Goal: Navigation & Orientation: Find specific page/section

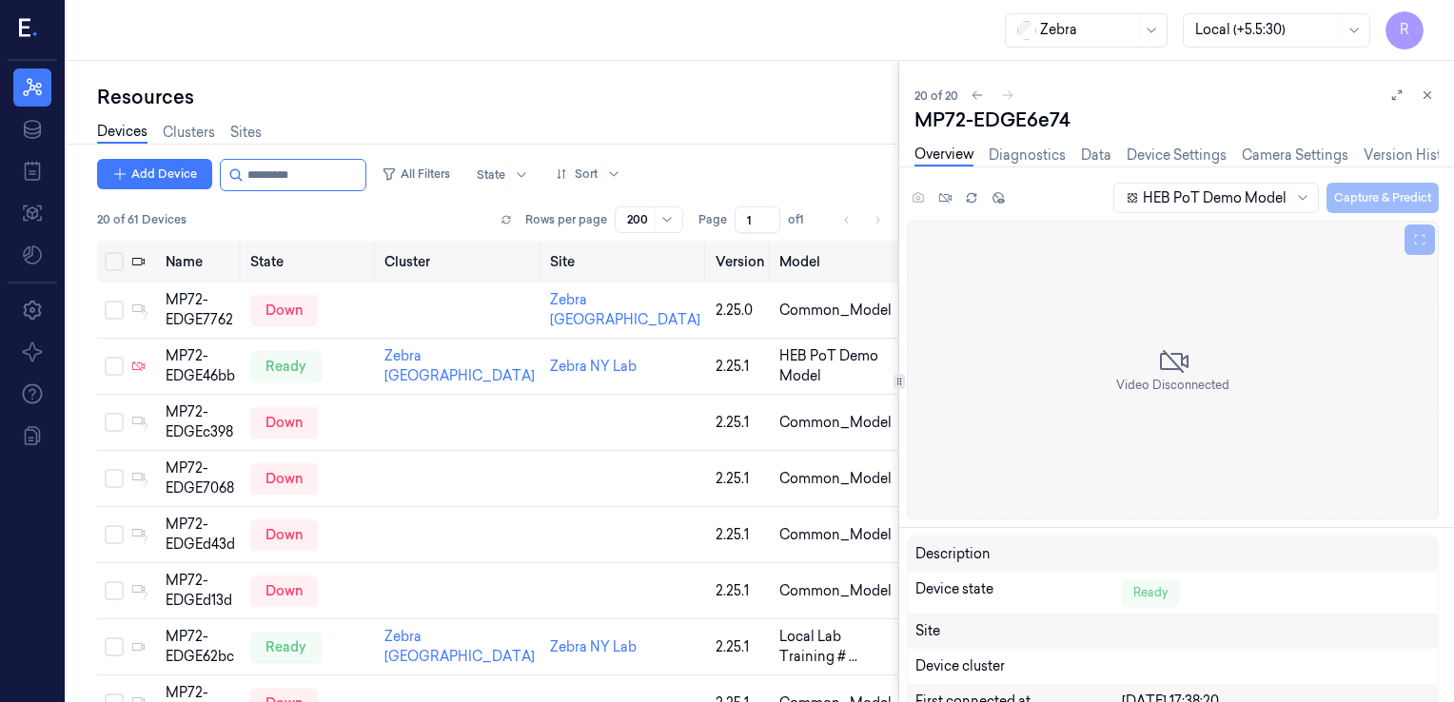
scroll to position [756, 0]
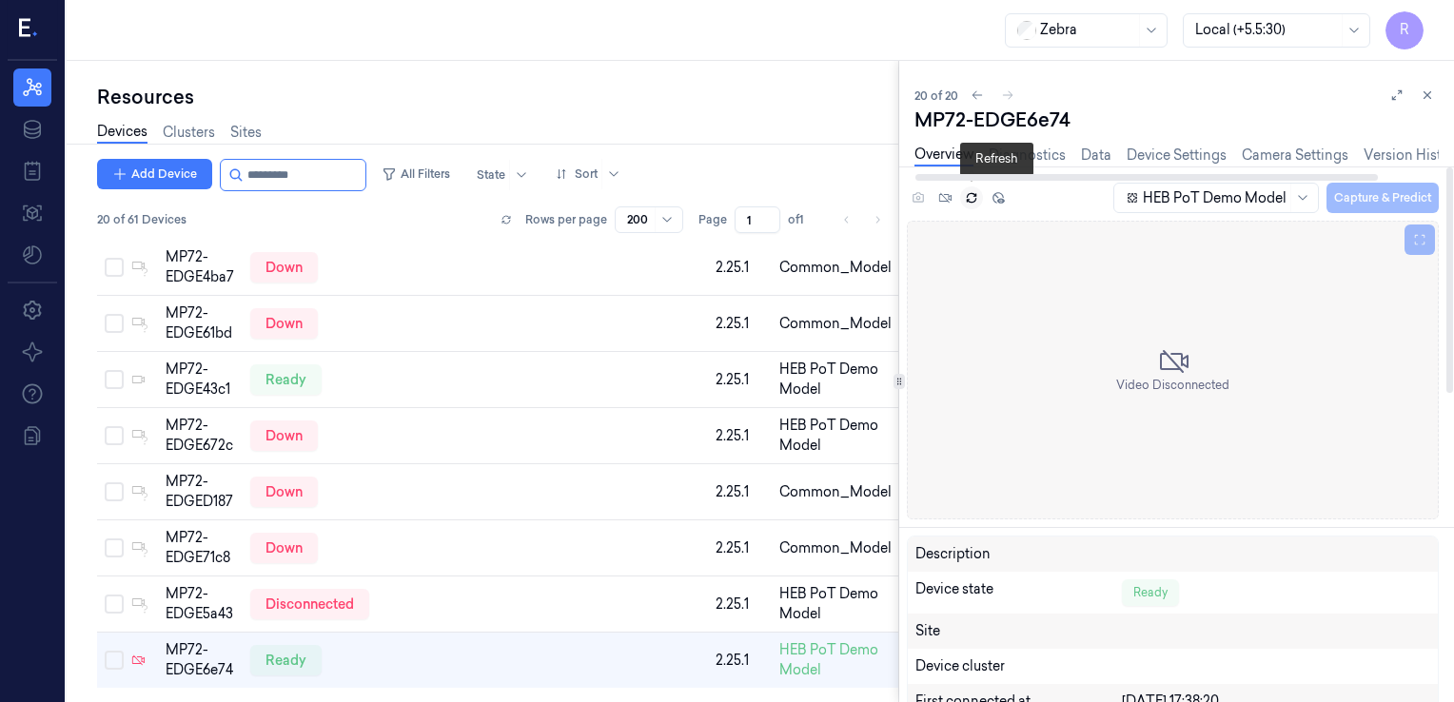
click at [966, 204] on icon at bounding box center [971, 197] width 13 height 13
click at [971, 202] on icon at bounding box center [971, 197] width 13 height 13
click at [1113, 150] on div "Overview Diagnostics Data Device Settings Camera Settings Version History Logs" at bounding box center [1211, 156] width 594 height 22
click at [1082, 156] on link "Data" at bounding box center [1096, 156] width 30 height 22
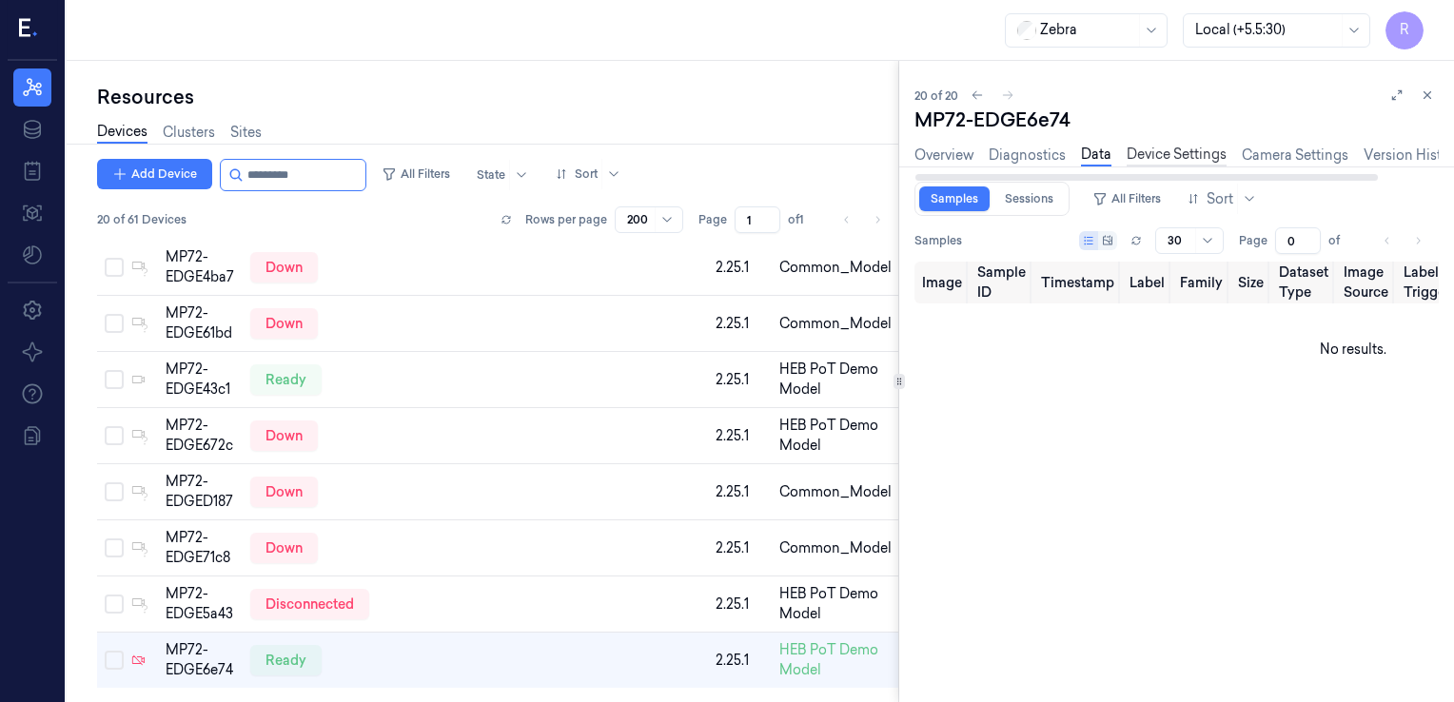
click at [1178, 157] on link "Device Settings" at bounding box center [1176, 156] width 100 height 22
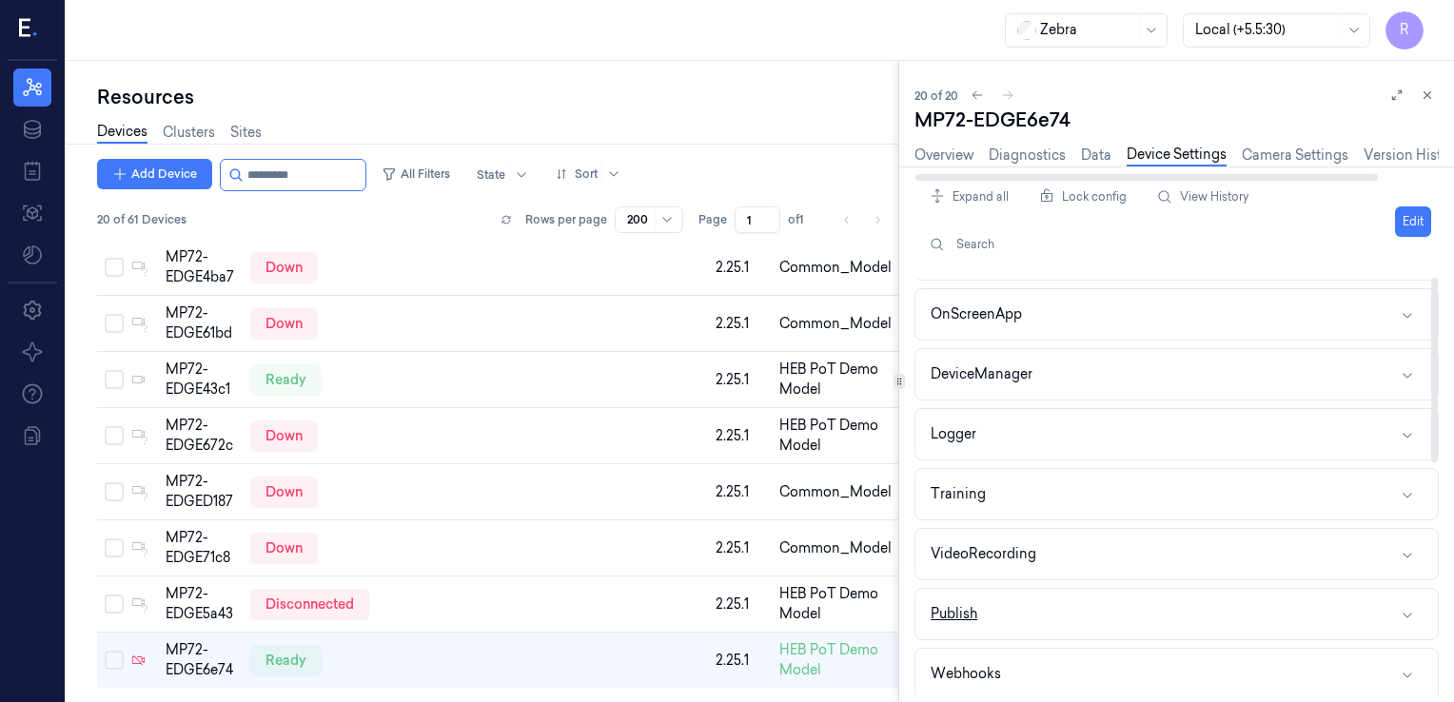
scroll to position [532, 0]
click at [1283, 147] on link "Camera Settings" at bounding box center [1295, 156] width 107 height 22
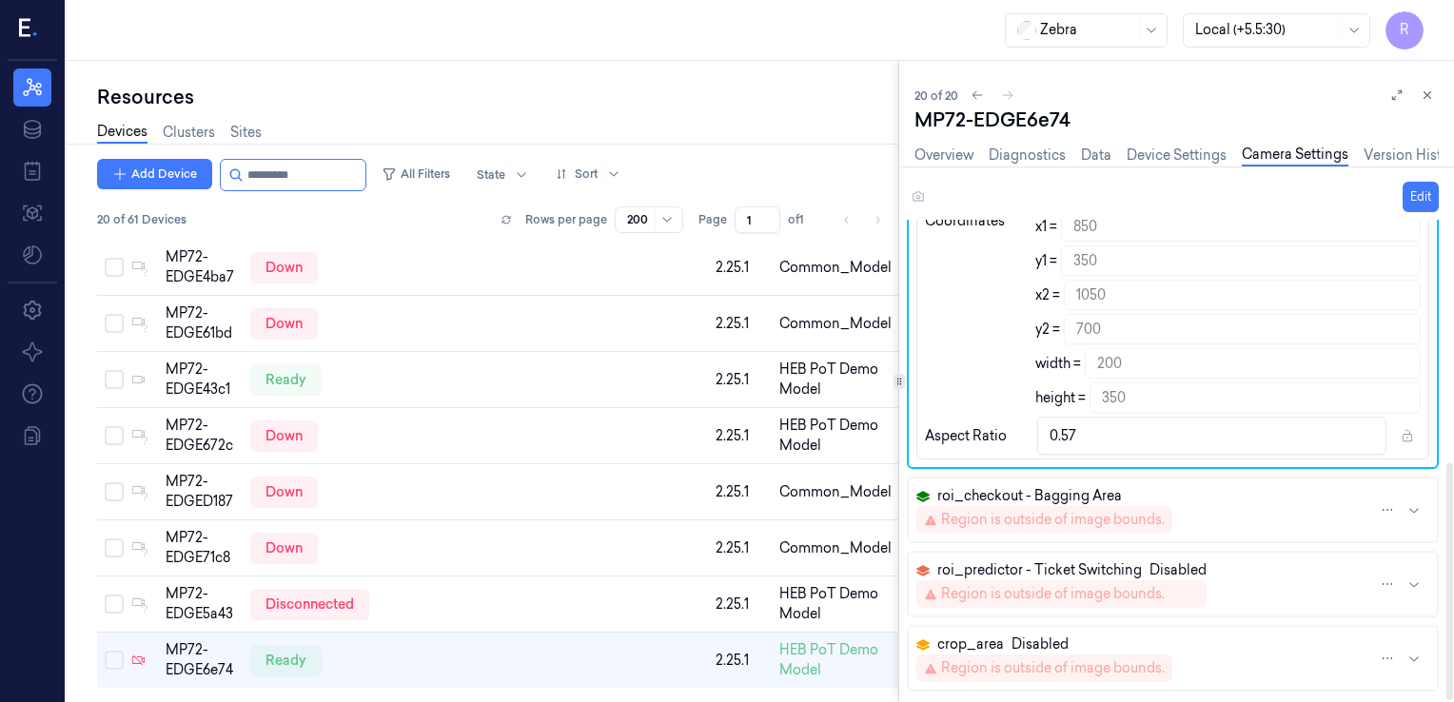
scroll to position [494, 0]
click at [190, 363] on div "MP72-EDGE43c1" at bounding box center [200, 380] width 69 height 40
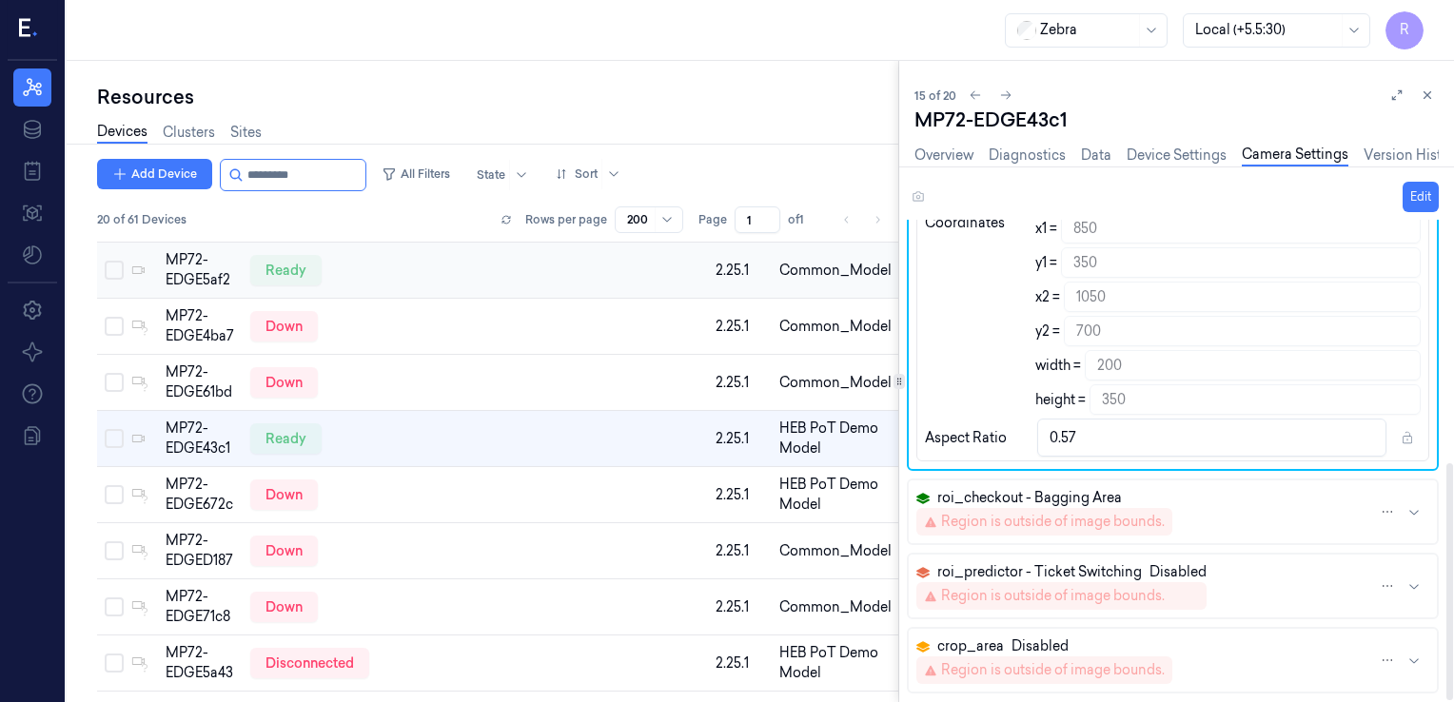
scroll to position [494, 0]
click at [1082, 146] on link "Data" at bounding box center [1096, 156] width 30 height 22
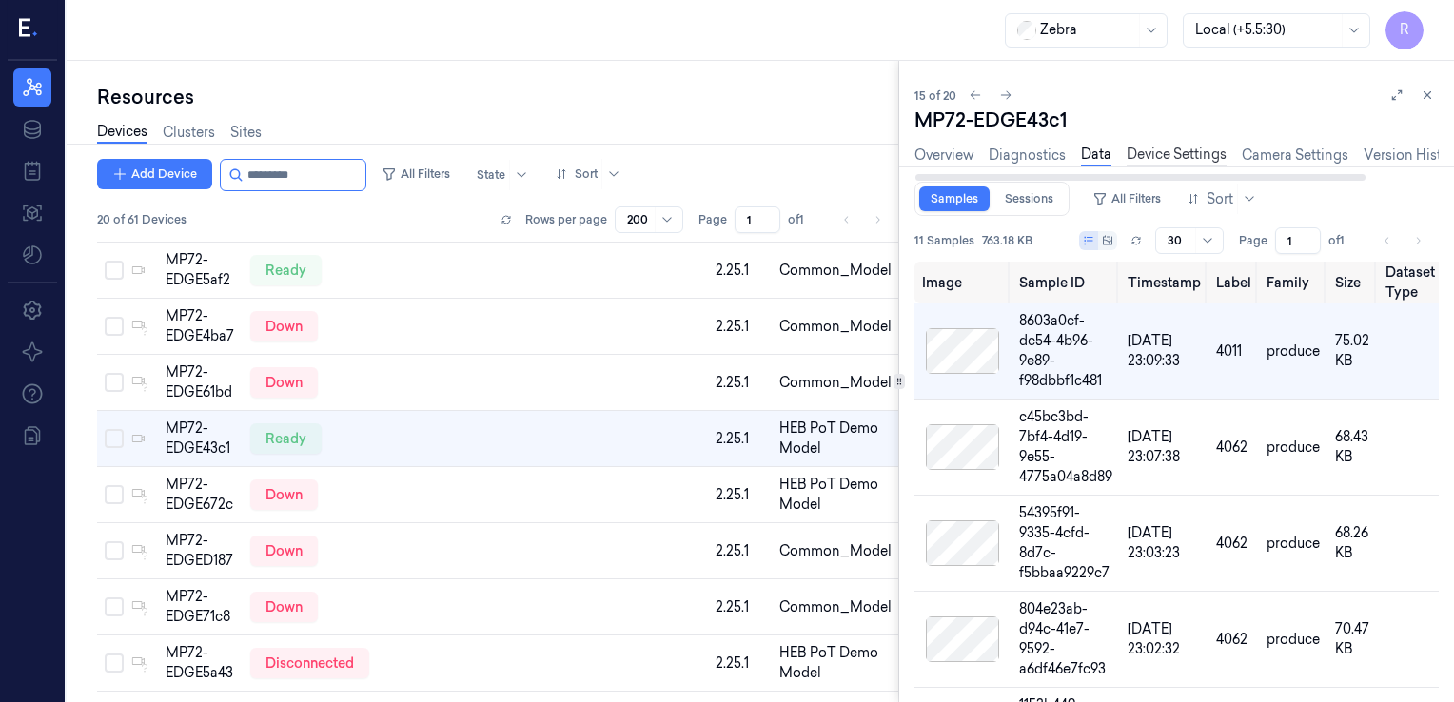
drag, startPoint x: 1165, startPoint y: 142, endPoint x: 1170, endPoint y: 150, distance: 10.3
click at [1165, 142] on div "Overview Diagnostics Data Device Settings Camera Settings Version History Logs" at bounding box center [1176, 157] width 524 height 49
click at [1170, 150] on link "Device Settings" at bounding box center [1176, 156] width 100 height 22
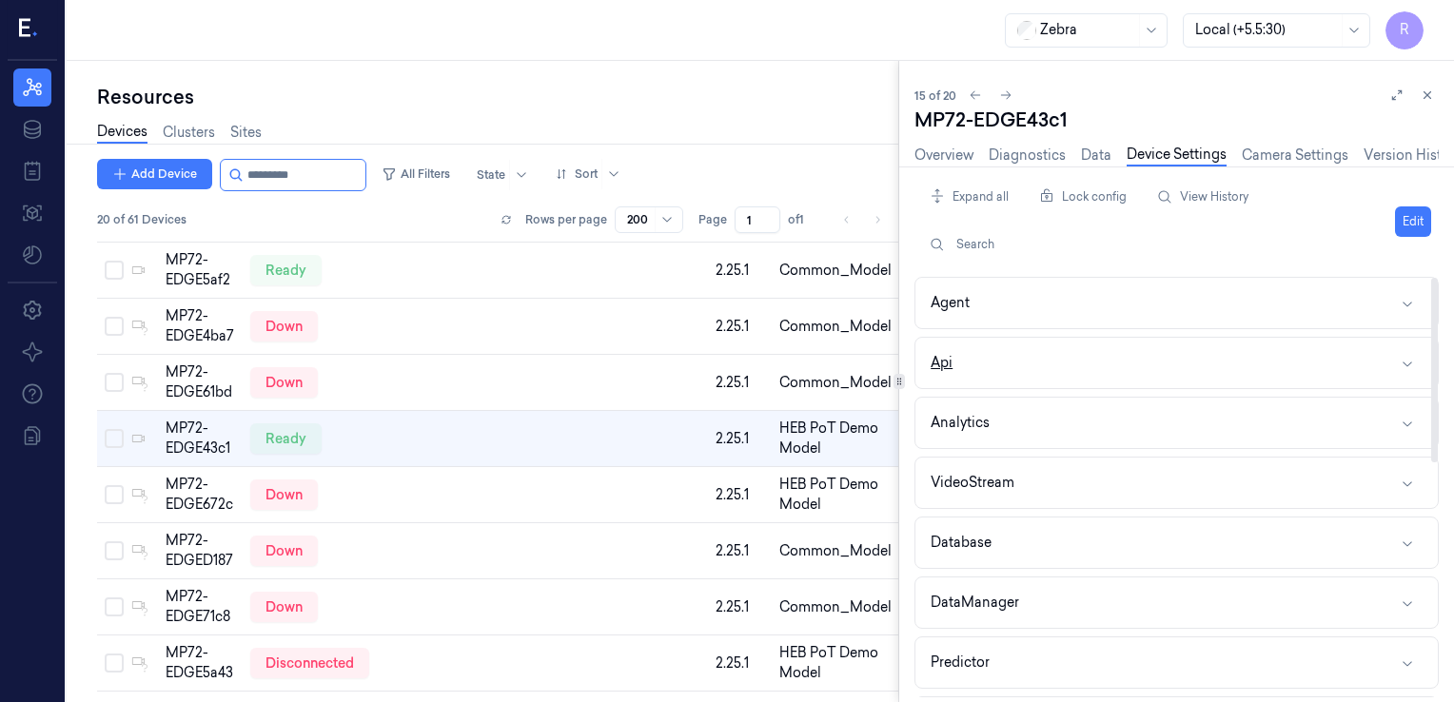
click at [1176, 352] on button "Api" at bounding box center [1176, 363] width 522 height 50
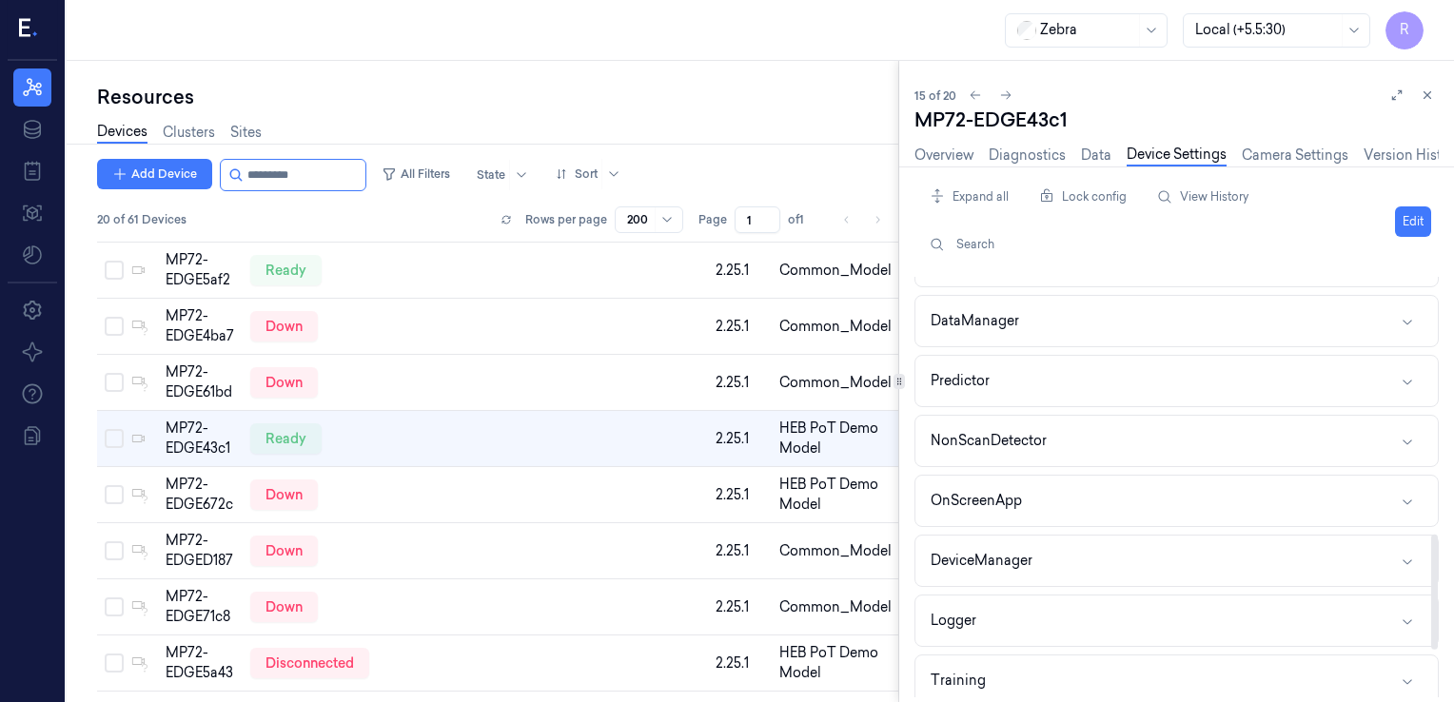
scroll to position [1107, 0]
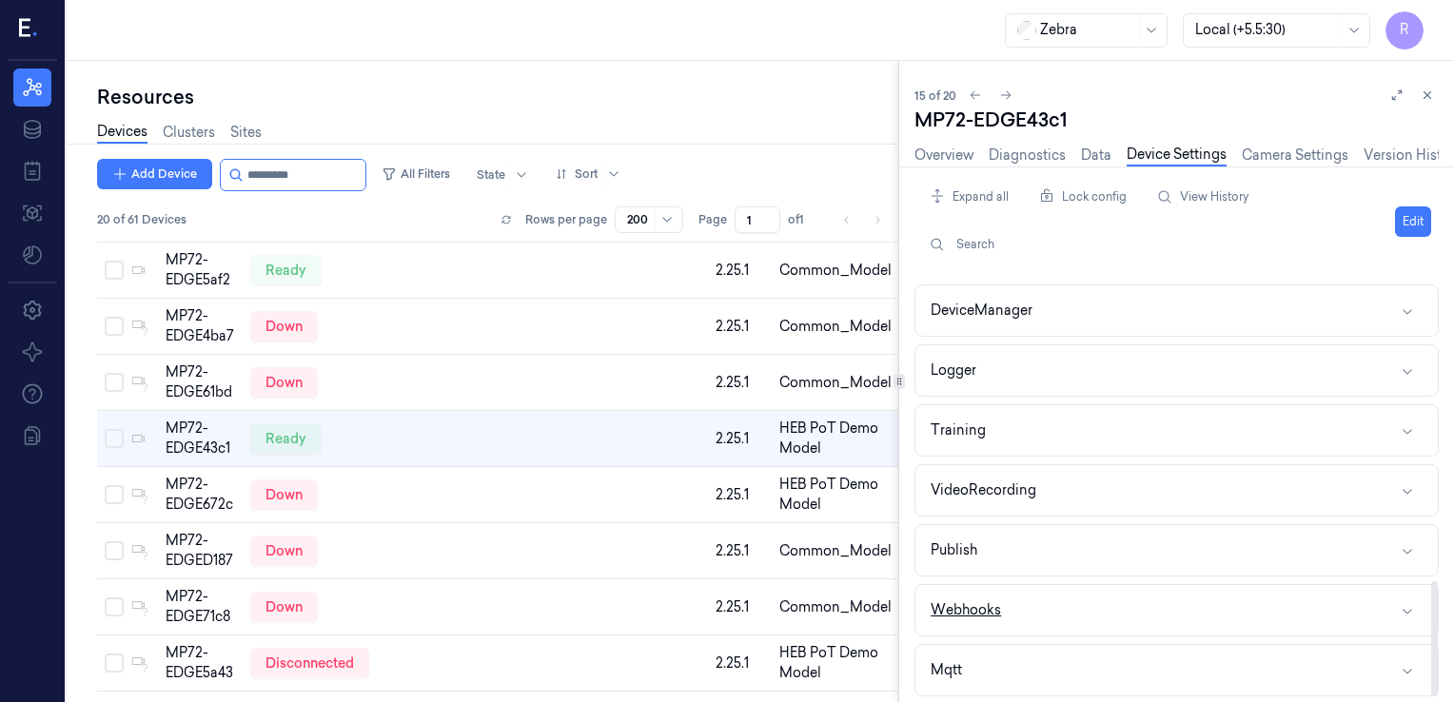
click at [1004, 612] on button "Webhooks" at bounding box center [1176, 610] width 522 height 50
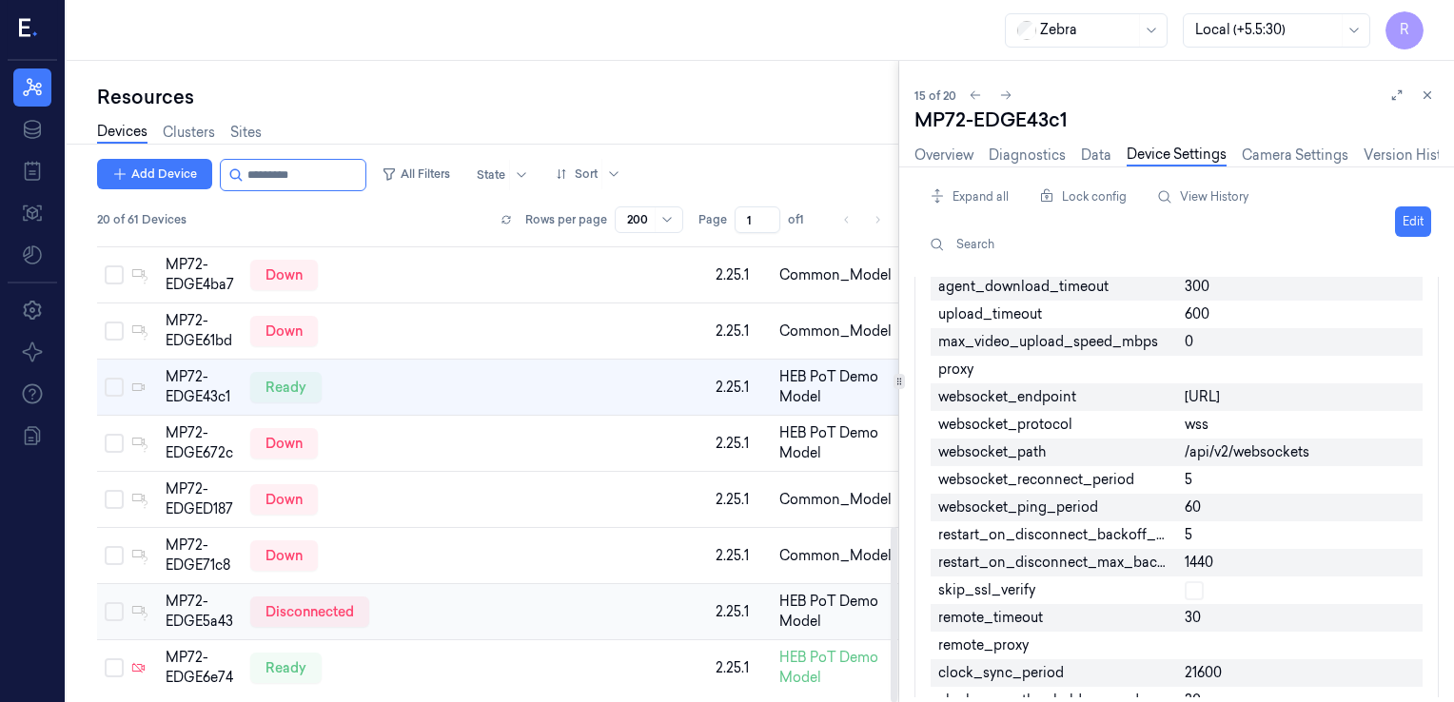
scroll to position [756, 0]
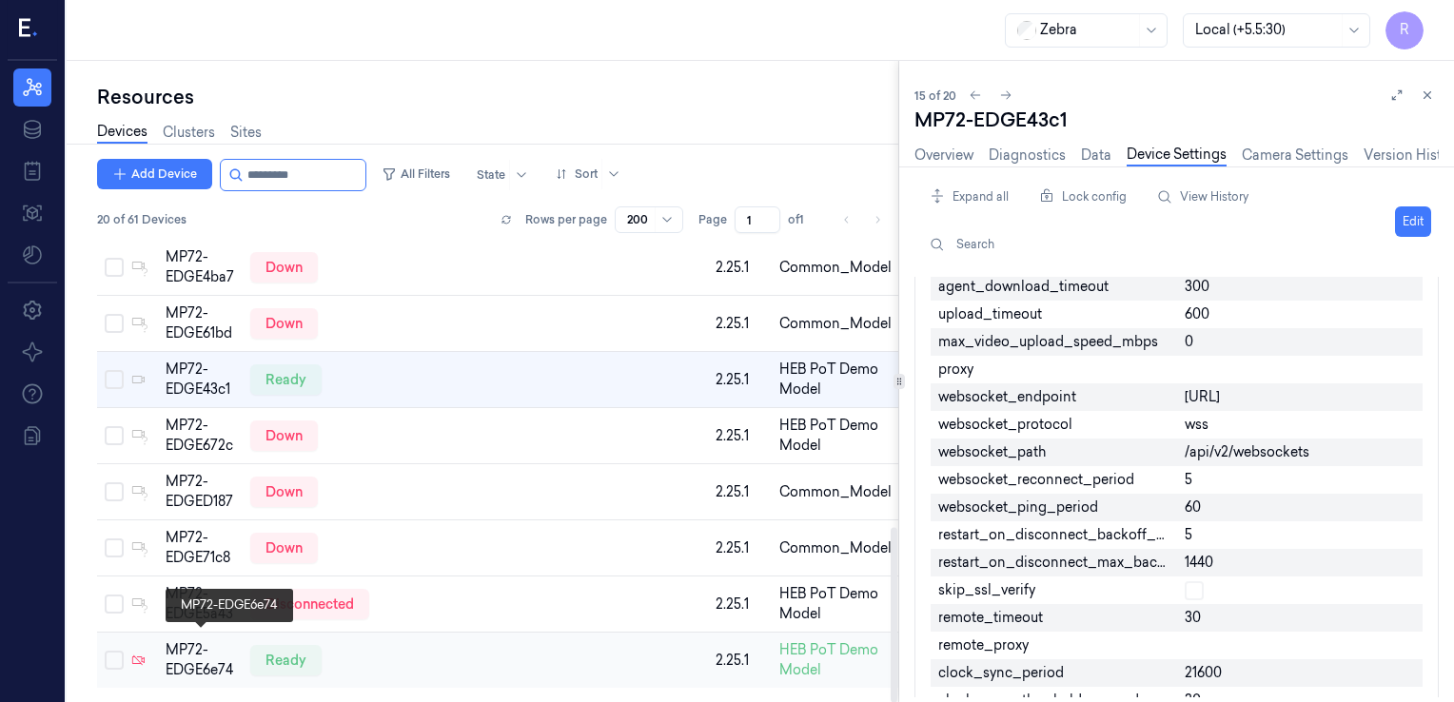
click at [208, 660] on div "MP72-EDGE6e74" at bounding box center [200, 660] width 69 height 40
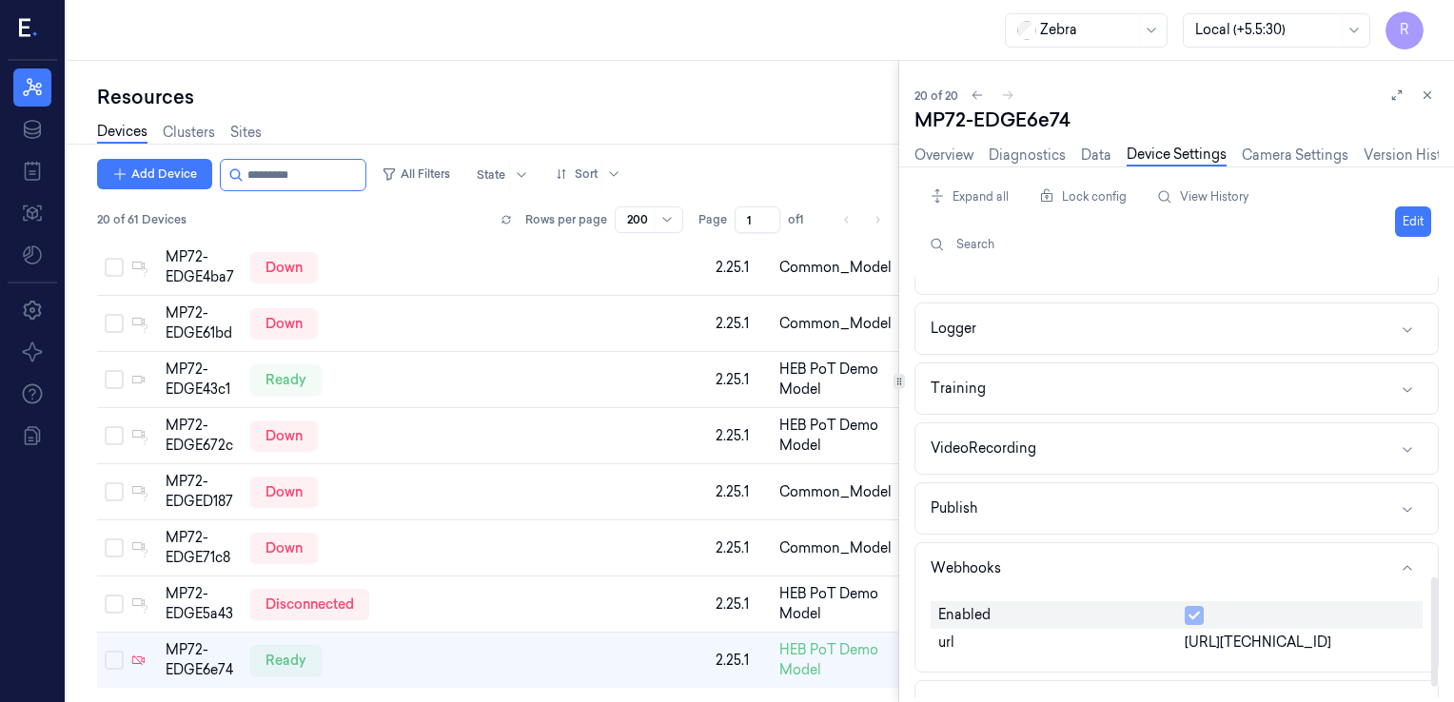
scroll to position [1185, 0]
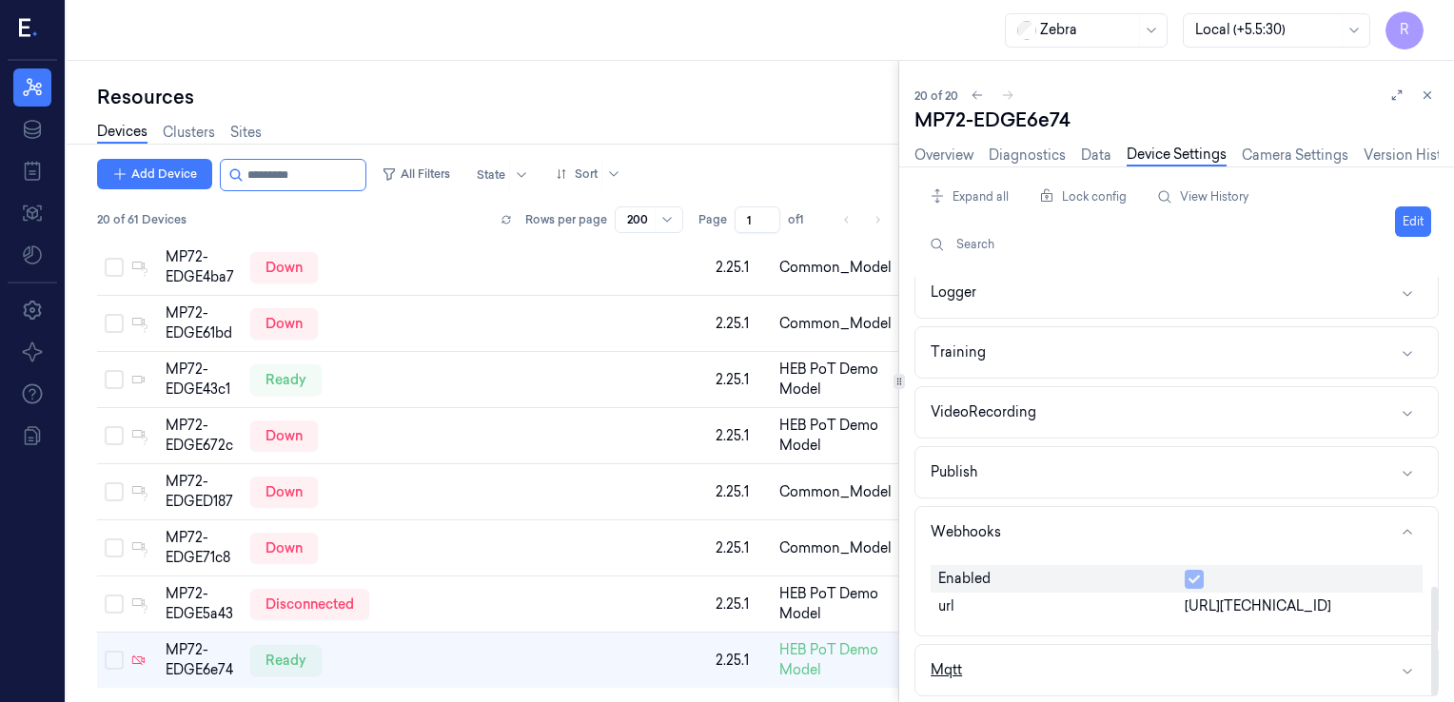
click at [1005, 668] on button "Mqtt" at bounding box center [1176, 670] width 522 height 50
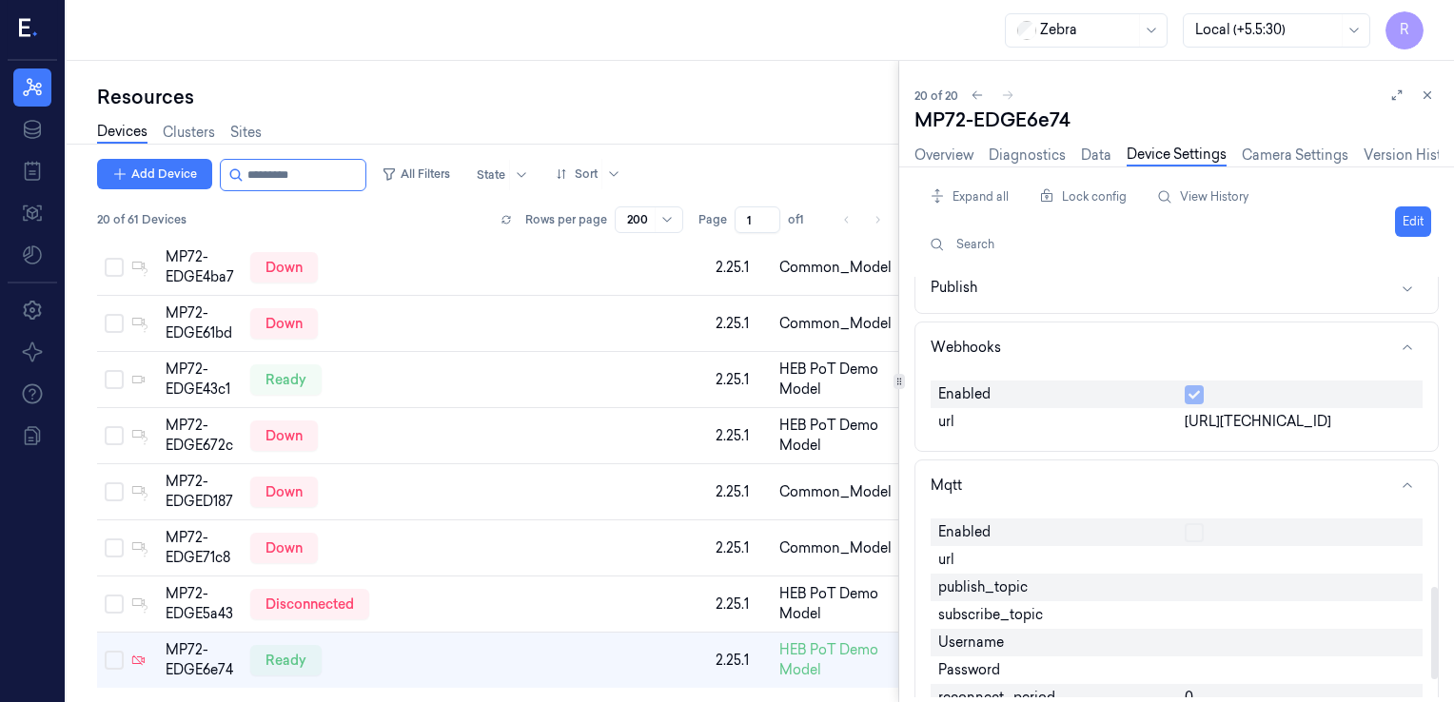
scroll to position [1483, 0]
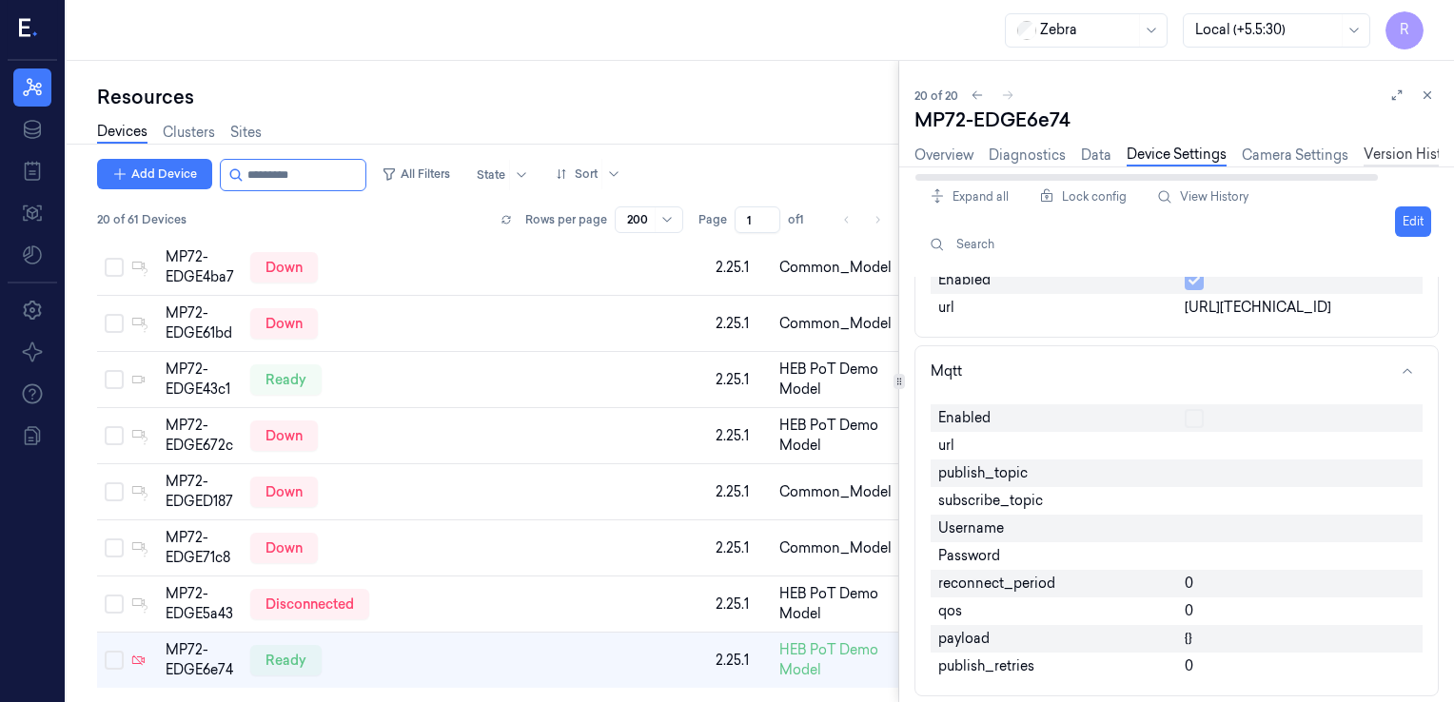
click at [1381, 157] on link "Version History" at bounding box center [1412, 156] width 98 height 22
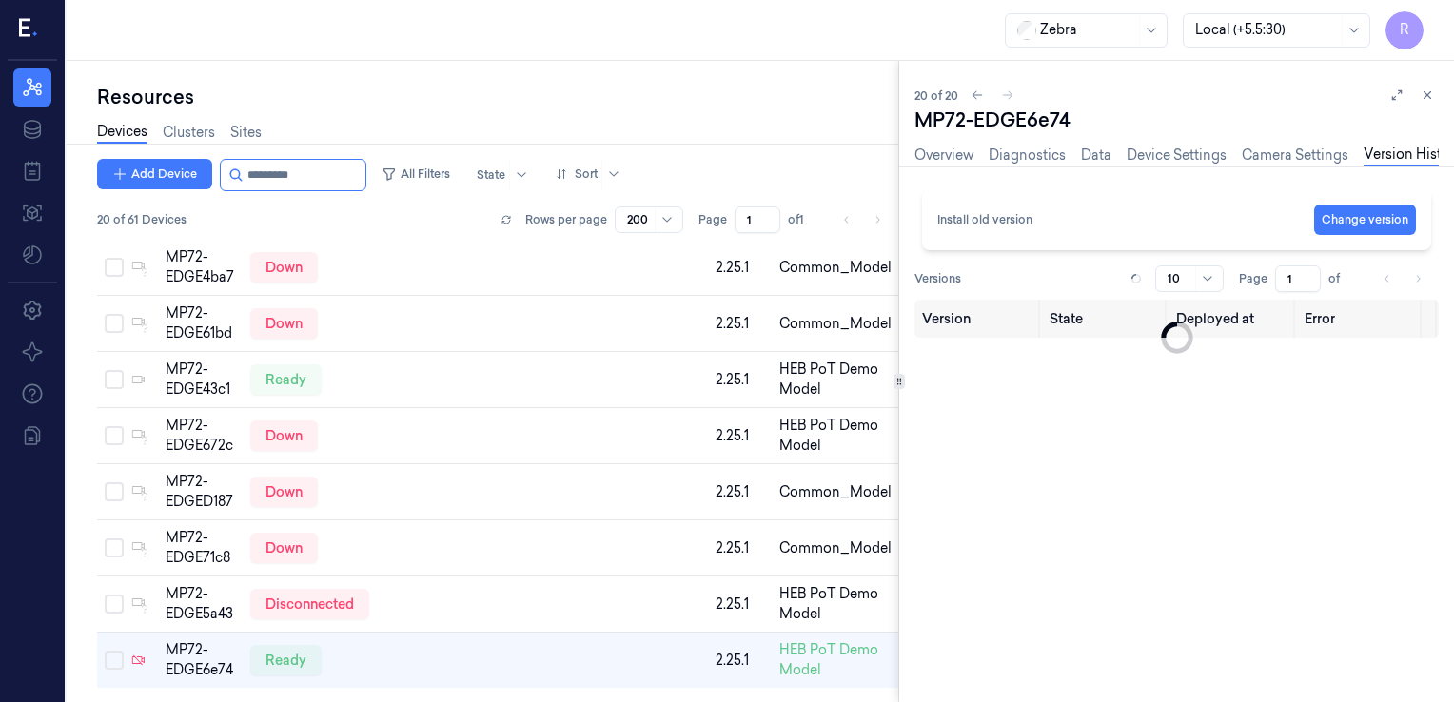
scroll to position [0, 22]
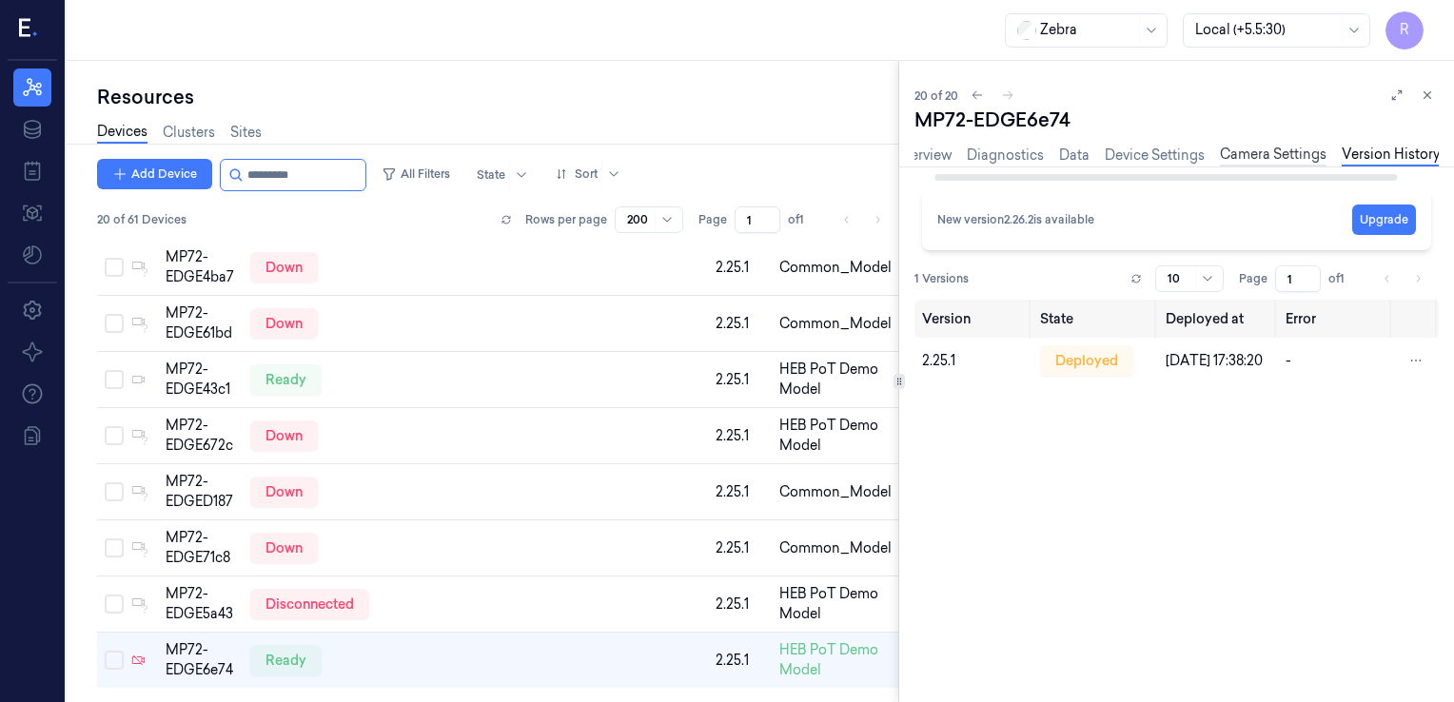
click at [1244, 163] on link "Camera Settings" at bounding box center [1273, 156] width 107 height 22
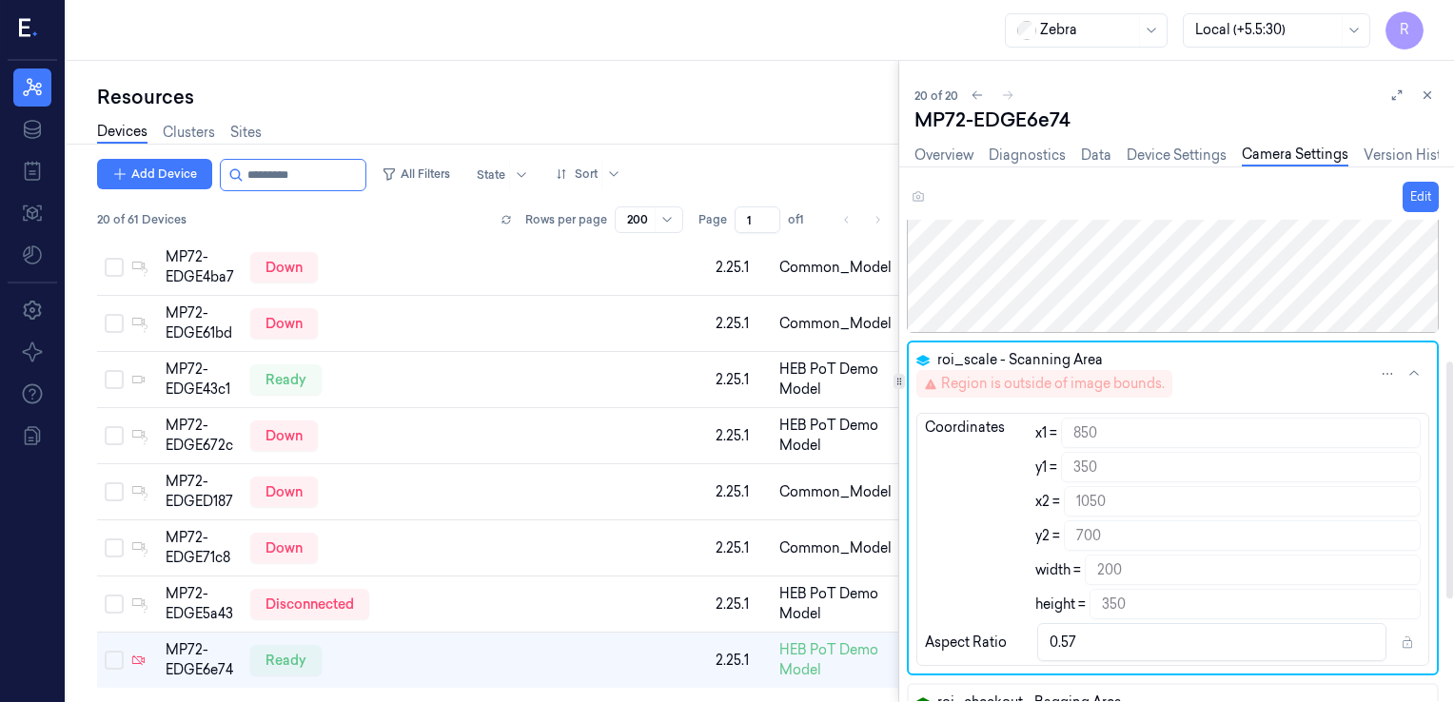
scroll to position [494, 0]
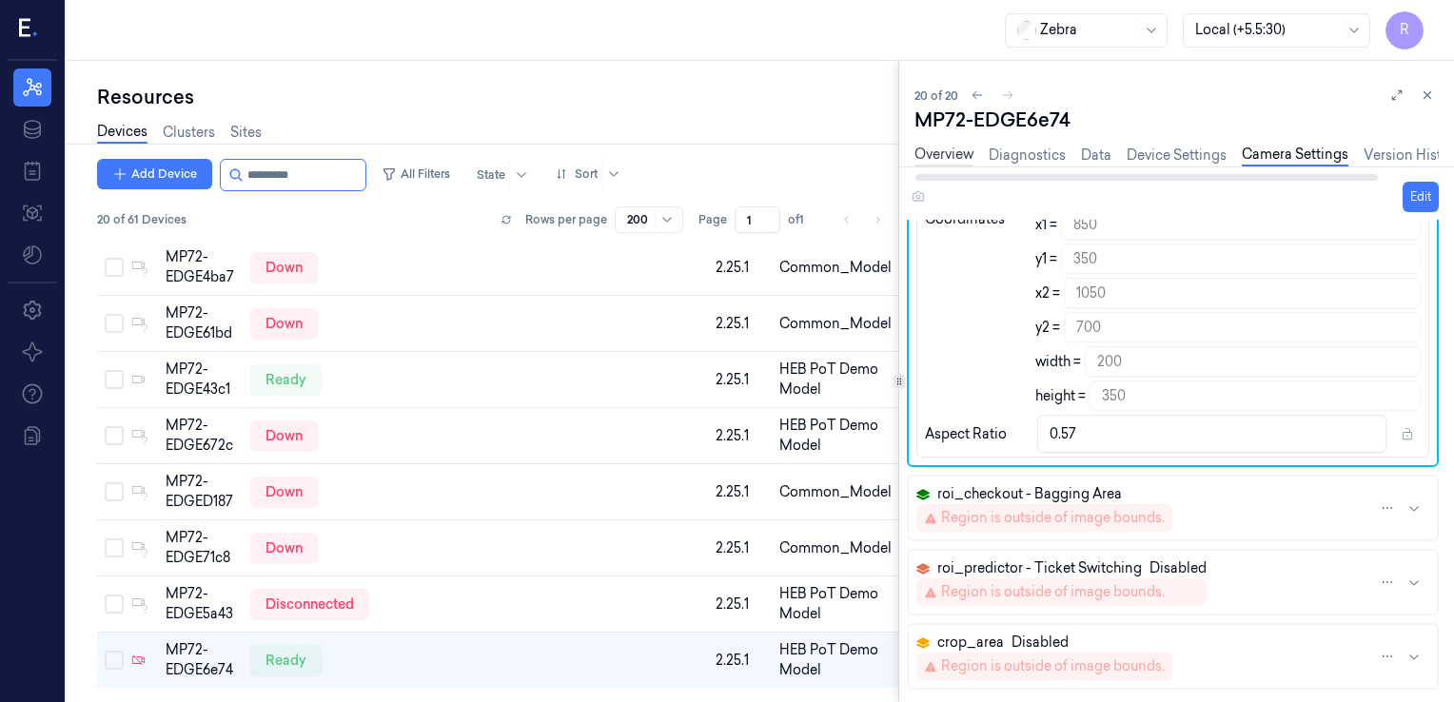
click at [926, 153] on link "Overview" at bounding box center [943, 156] width 59 height 22
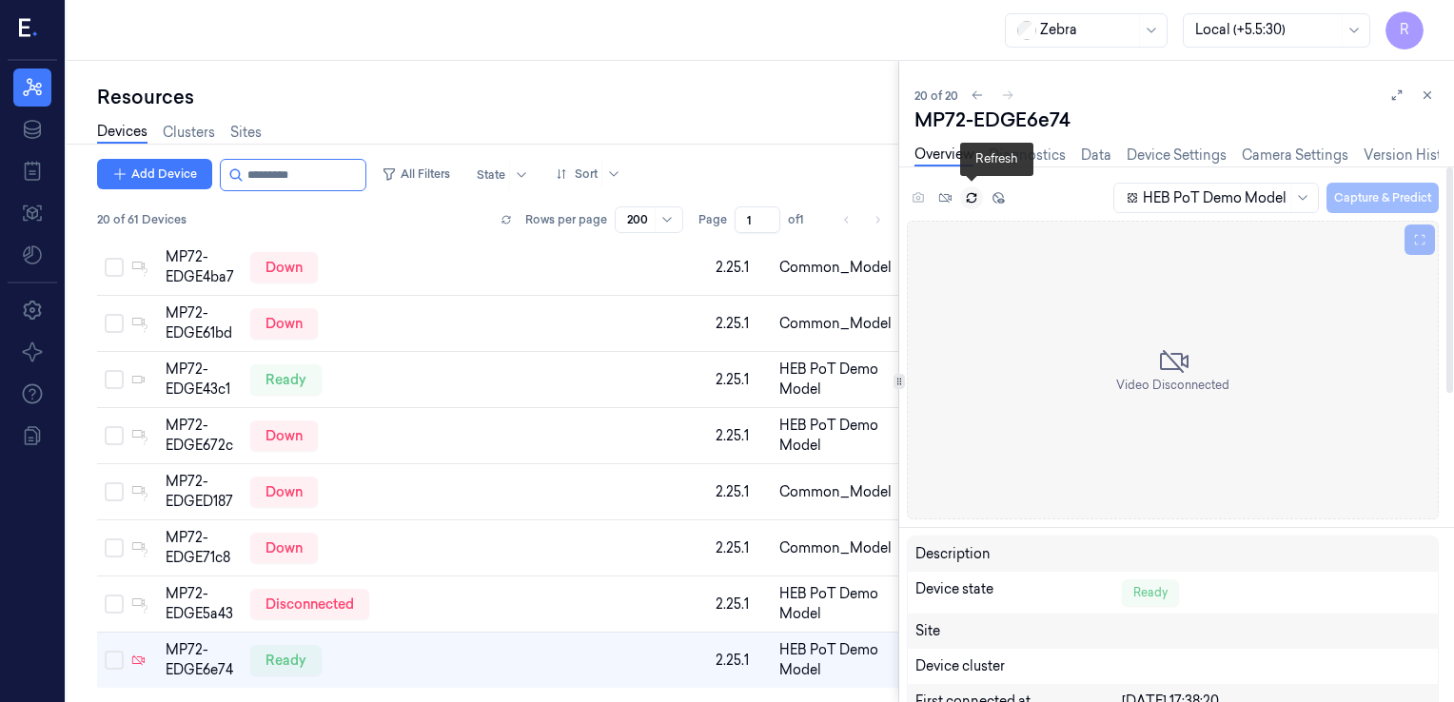
click at [978, 196] on icon at bounding box center [971, 197] width 13 height 13
click at [1088, 153] on link "Data" at bounding box center [1096, 156] width 30 height 22
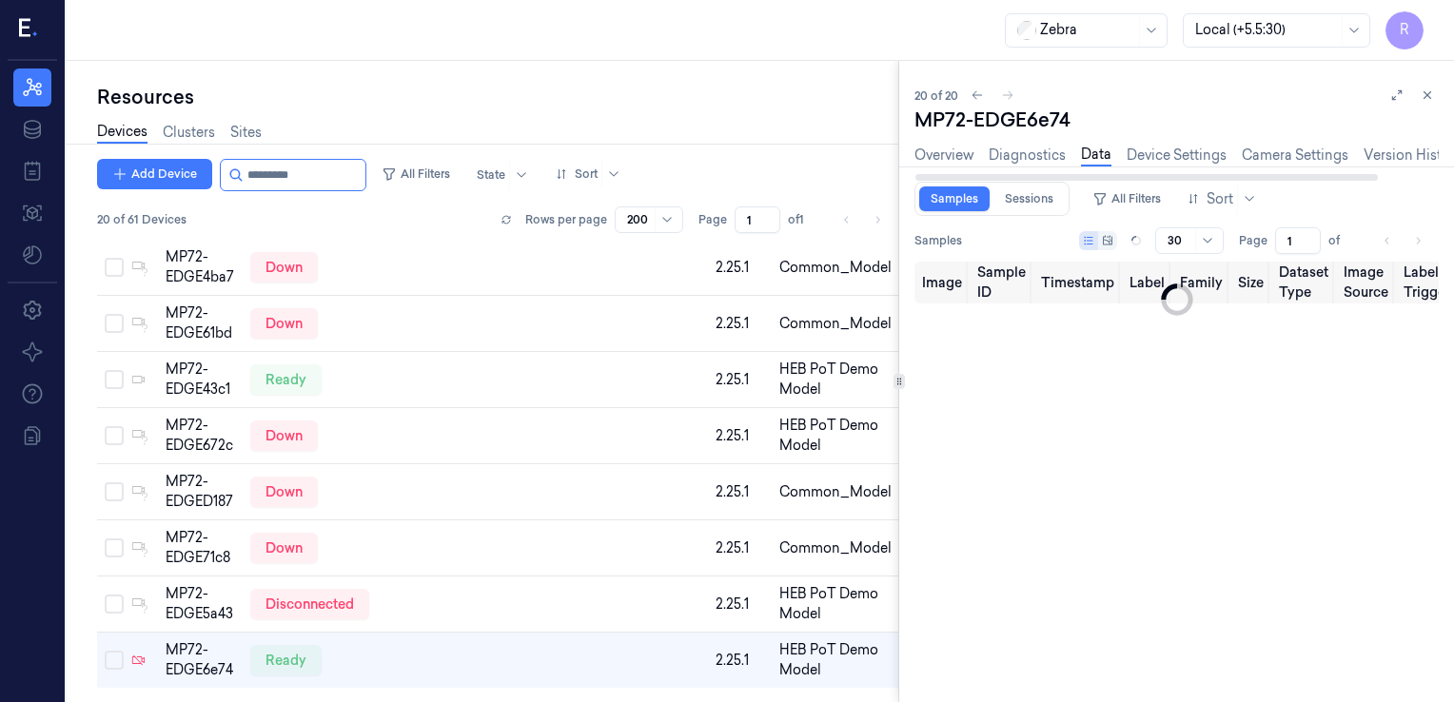
type input "0"
